Goal: Information Seeking & Learning: Find specific fact

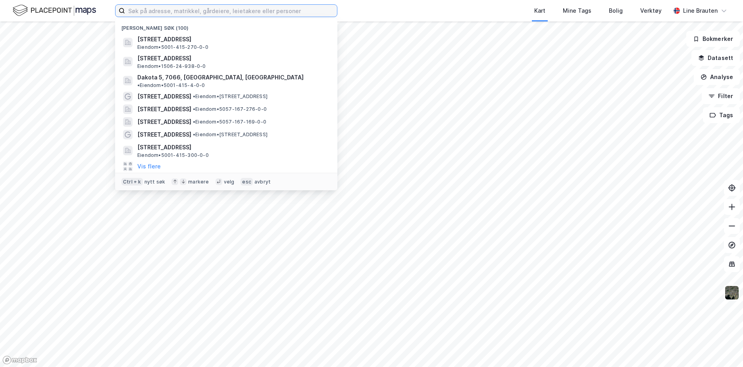
click at [138, 13] on input at bounding box center [231, 11] width 212 height 12
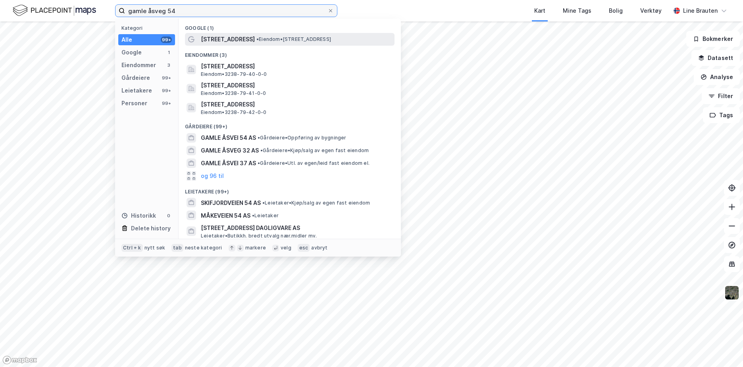
type input "gamle åsveg 54"
click at [278, 38] on span "• Eiendom • [STREET_ADDRESS]" at bounding box center [293, 39] width 75 height 6
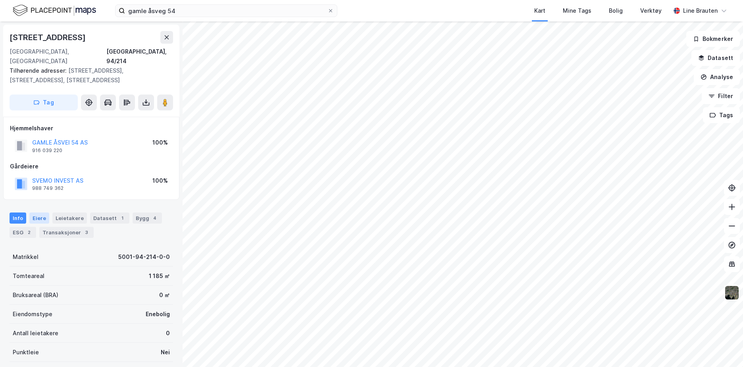
click at [37, 212] on div "Eiere" at bounding box center [39, 217] width 20 height 11
